Goal: Information Seeking & Learning: Learn about a topic

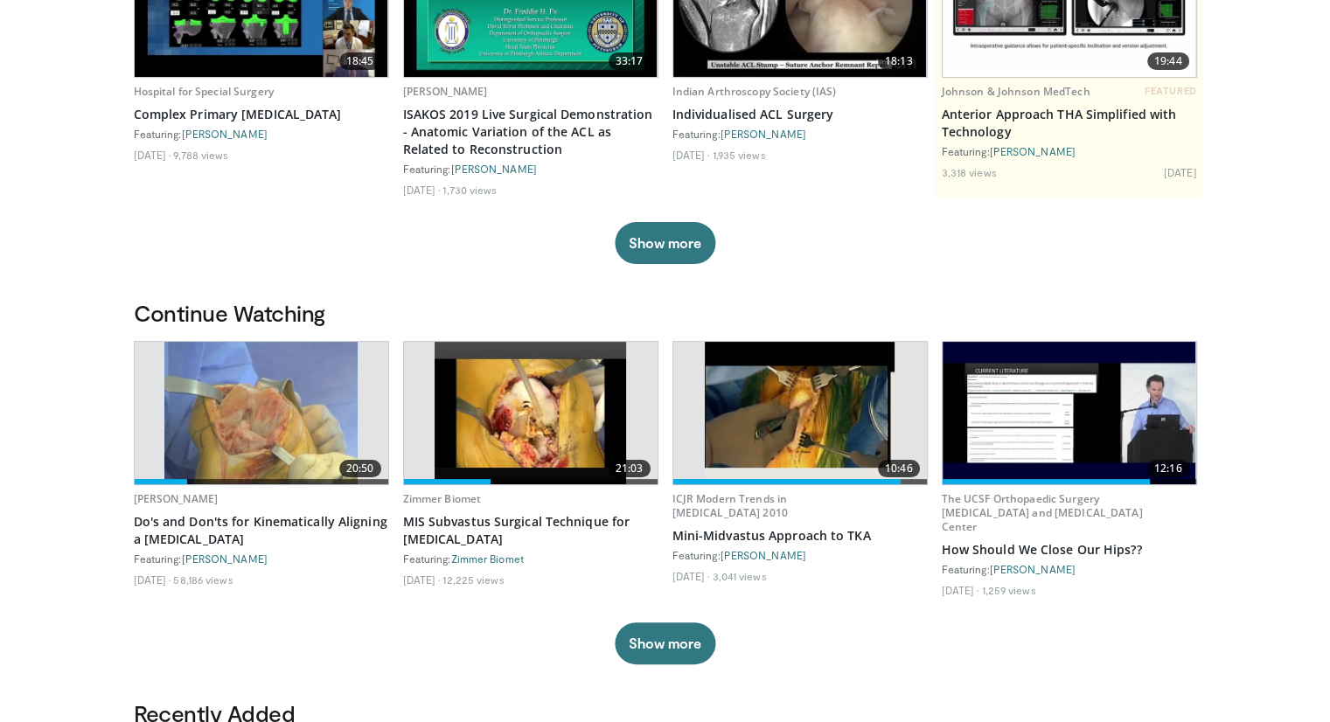
scroll to position [233, 0]
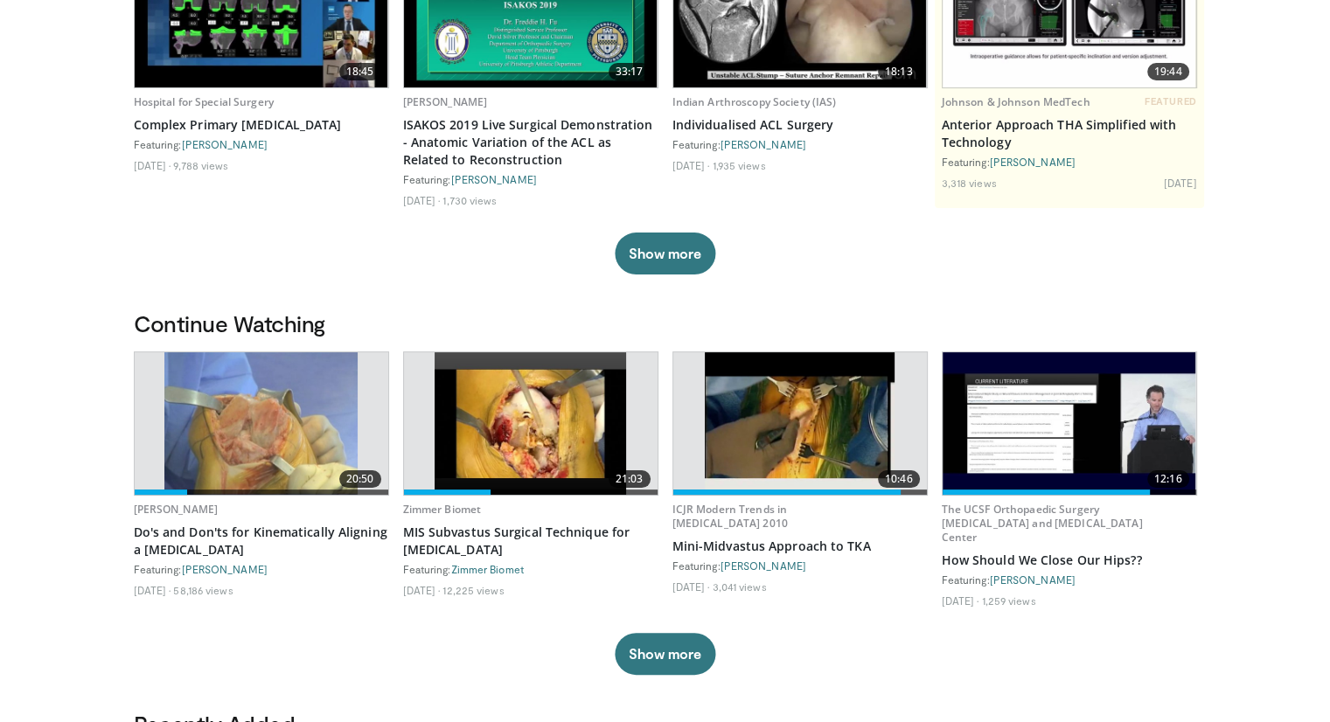
click at [839, 438] on img at bounding box center [800, 423] width 191 height 142
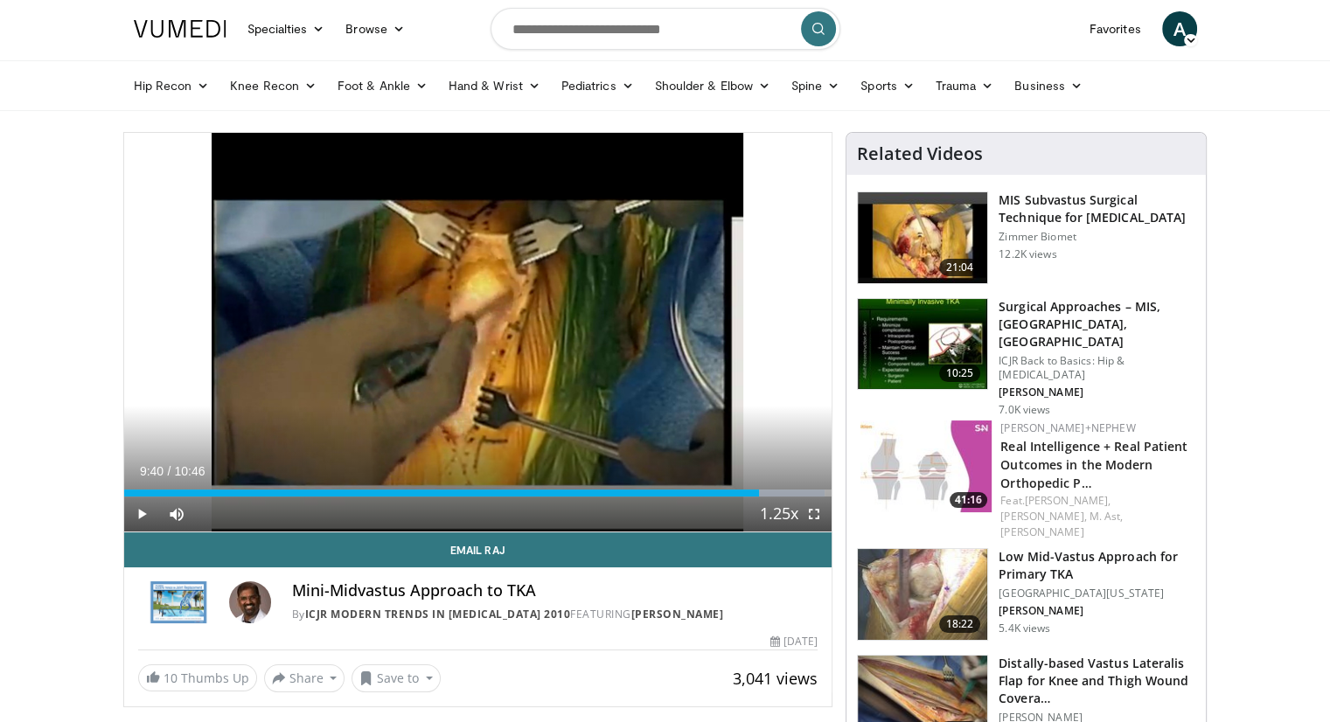
scroll to position [2, 0]
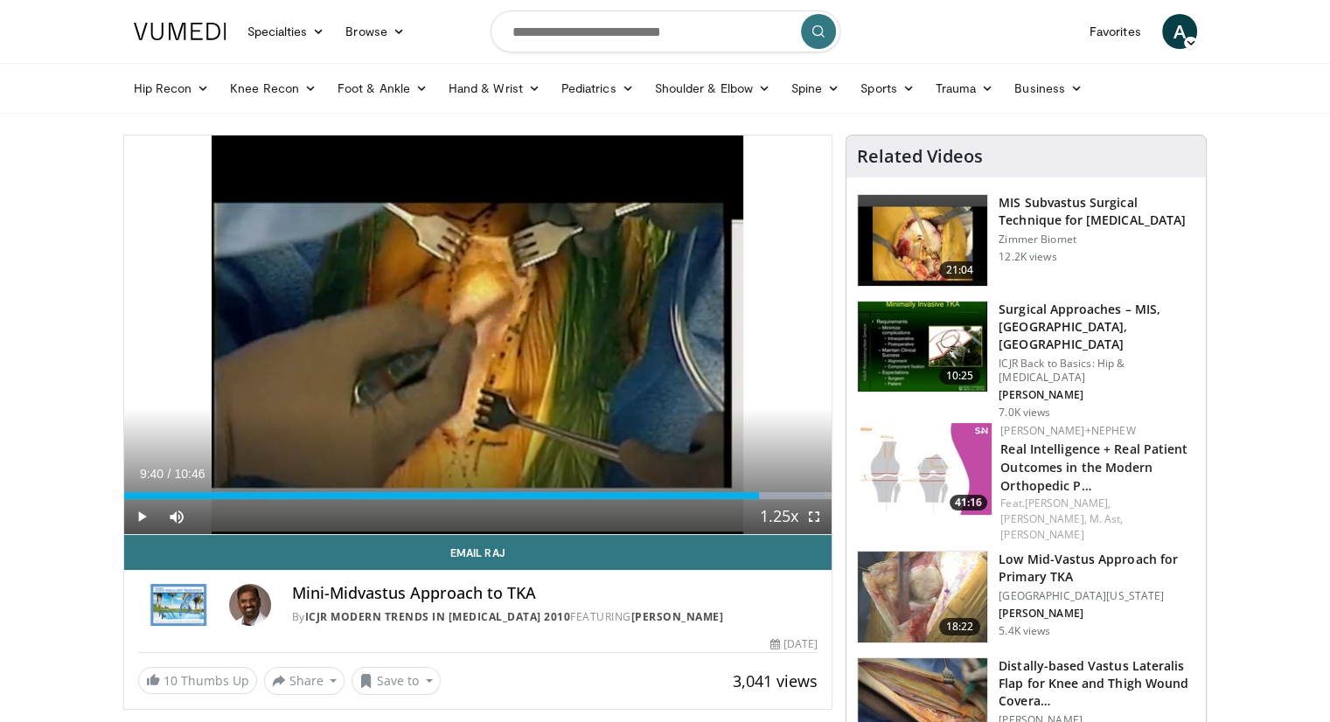
click at [946, 376] on span "10:25" at bounding box center [960, 375] width 42 height 17
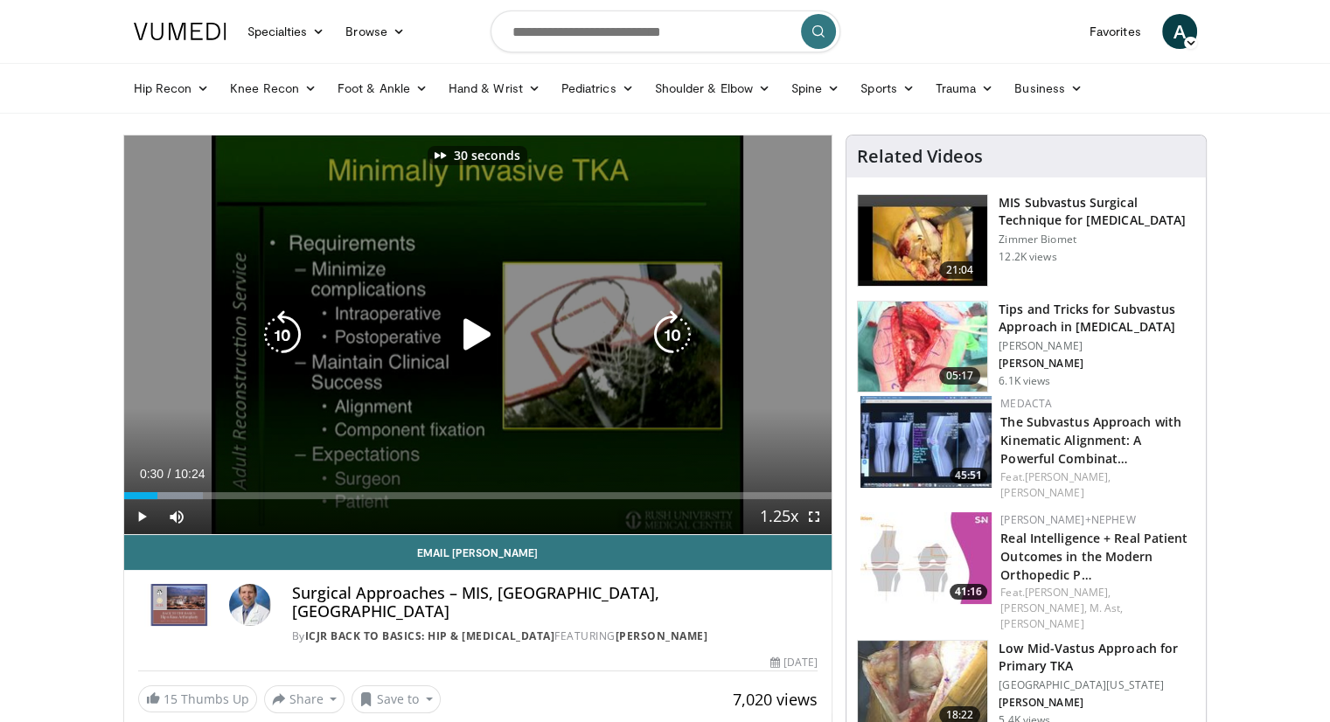
click at [449, 347] on div "Video Player" at bounding box center [477, 334] width 425 height 35
click at [487, 302] on div "30 seconds Tap to unmute" at bounding box center [478, 335] width 708 height 399
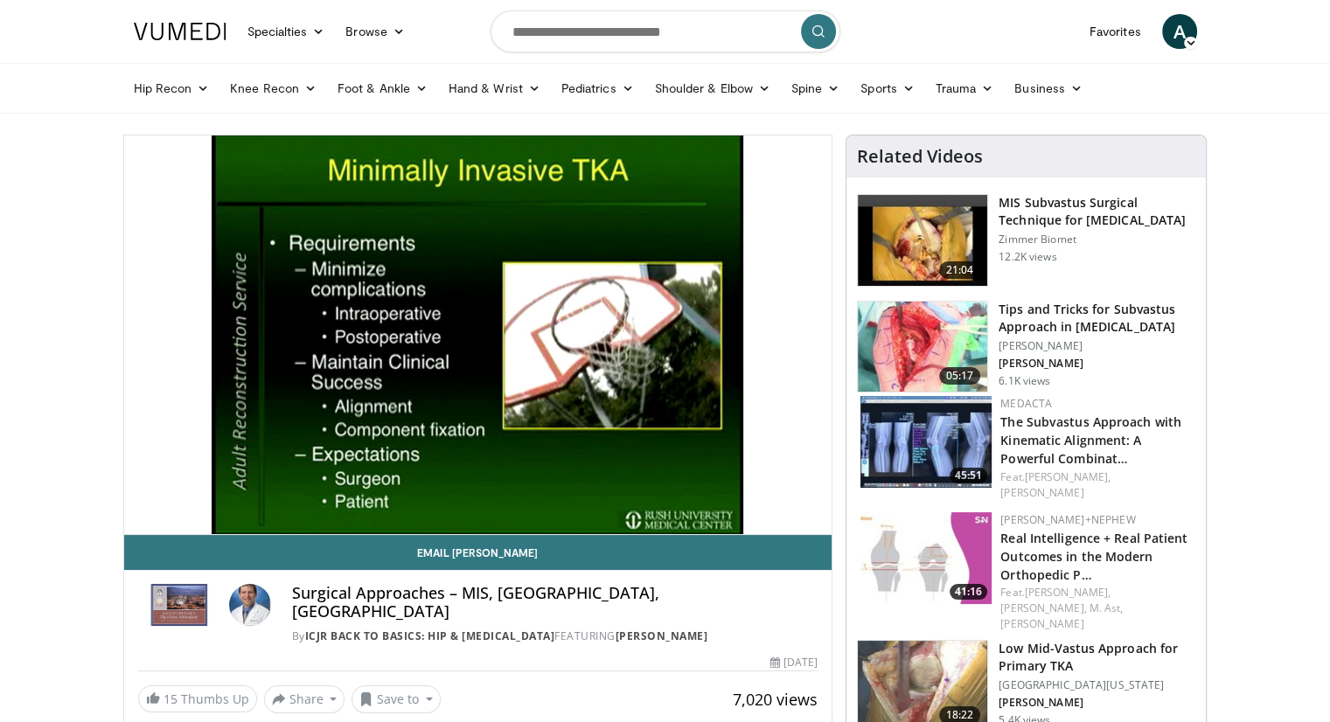
click at [758, 585] on h4 "Surgical Approaches – MIS, Subvastus, Midvastus" at bounding box center [555, 603] width 526 height 38
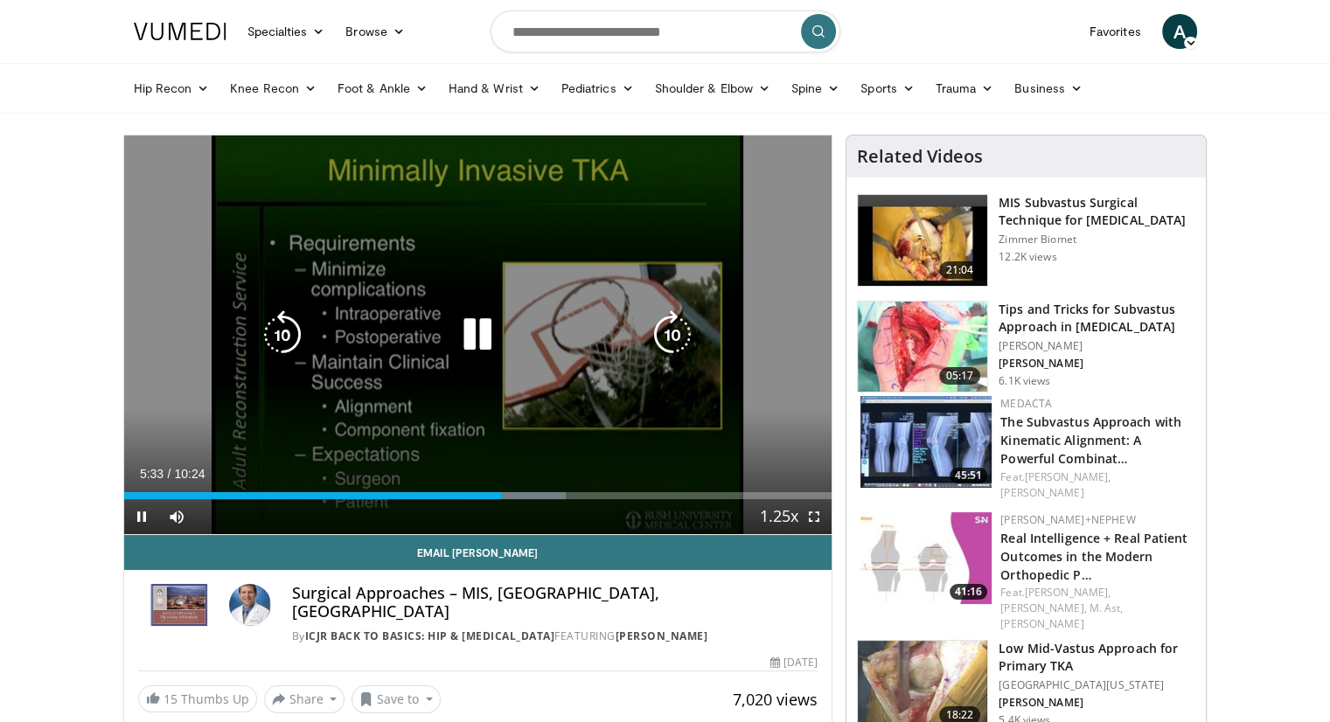
click at [483, 331] on icon "Video Player" at bounding box center [477, 334] width 49 height 49
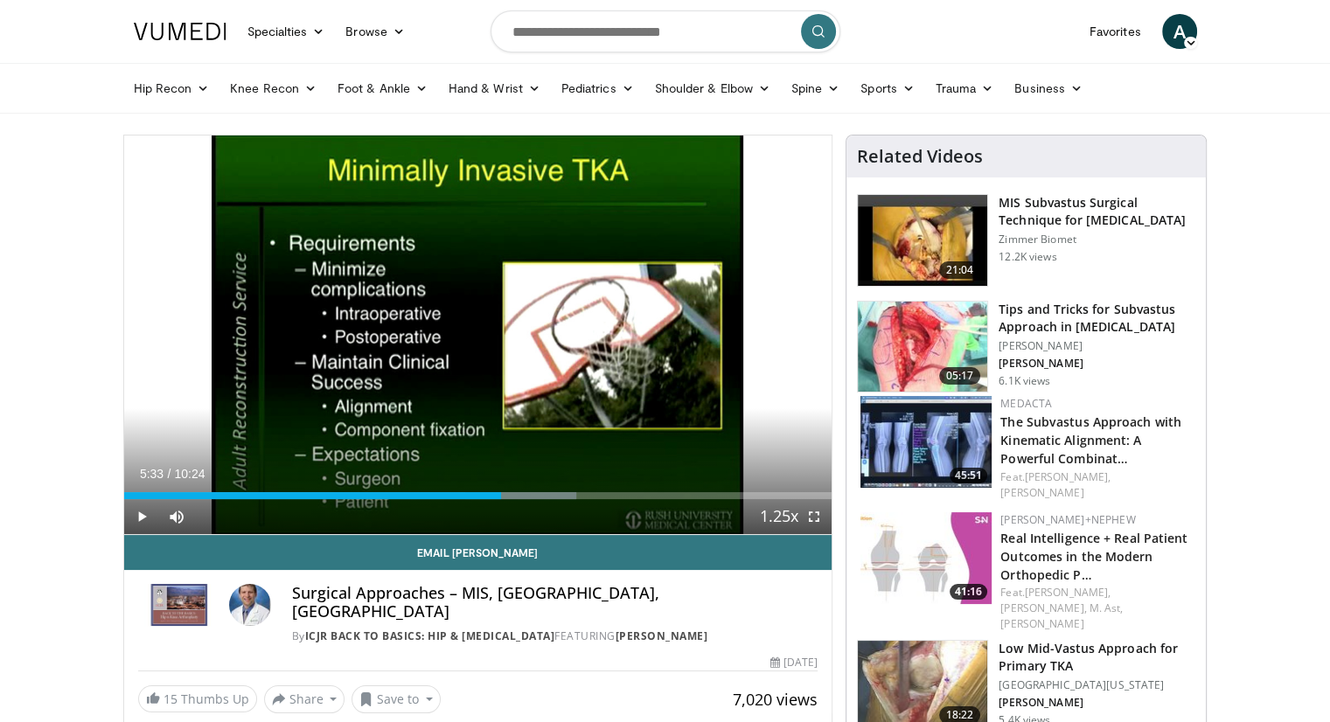
click at [483, 331] on div "40 seconds Tap to unmute" at bounding box center [478, 335] width 708 height 399
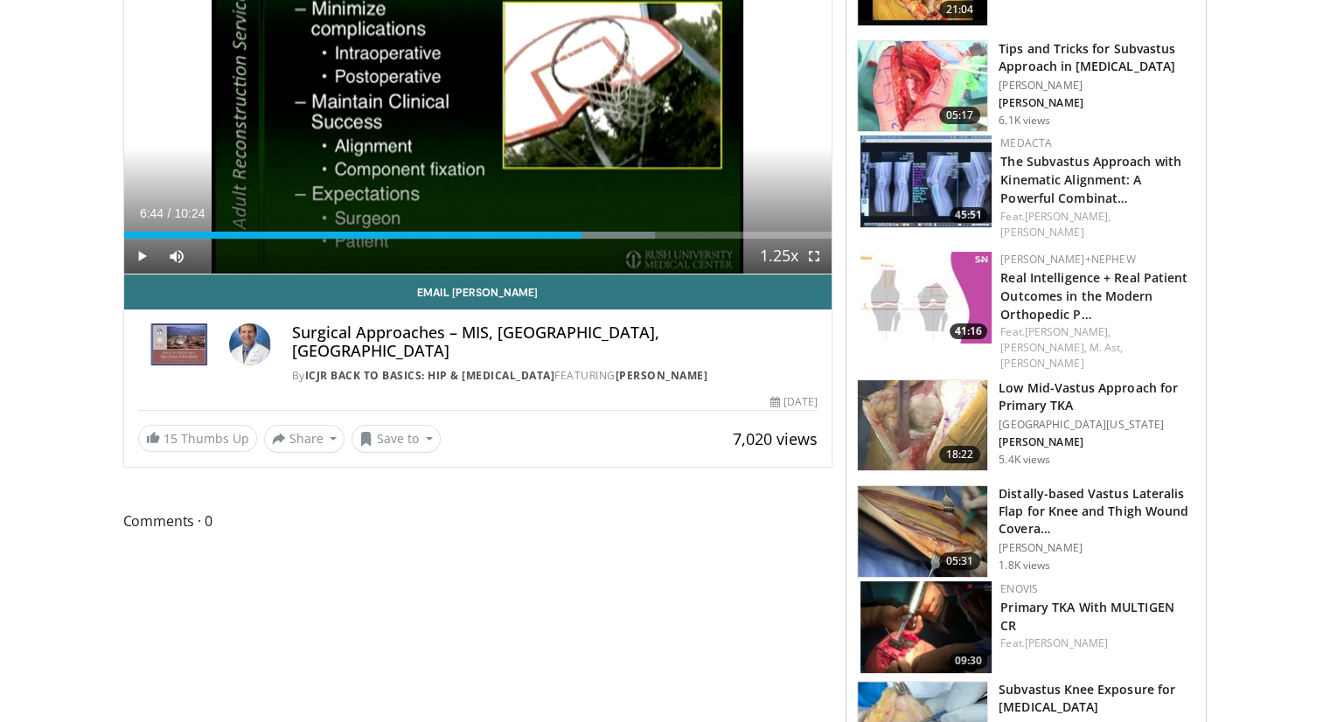
scroll to position [331, 0]
